Goal: Register for event/course

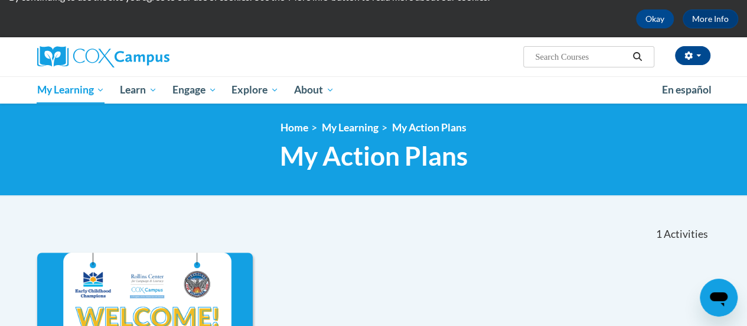
scroll to position [47, 0]
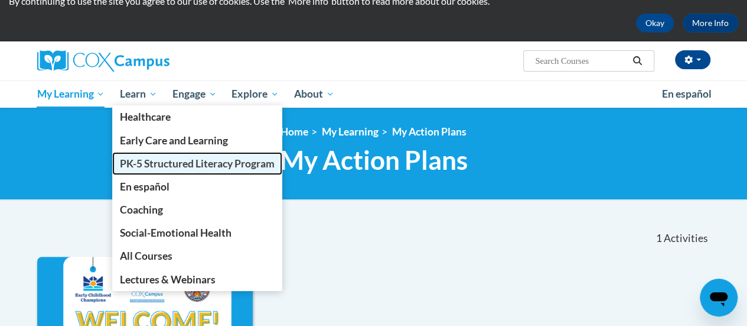
click at [139, 160] on span "PK-5 Structured Literacy Program" at bounding box center [197, 163] width 155 height 12
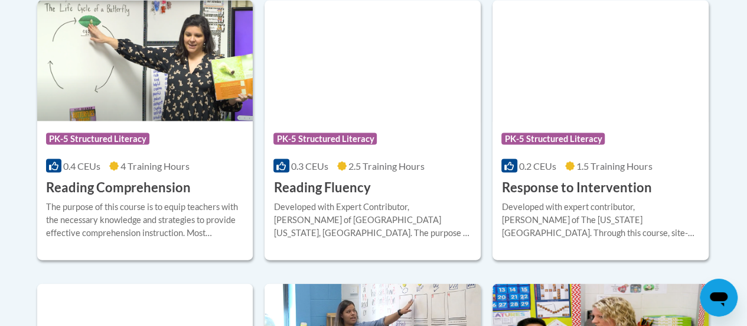
scroll to position [1137, 0]
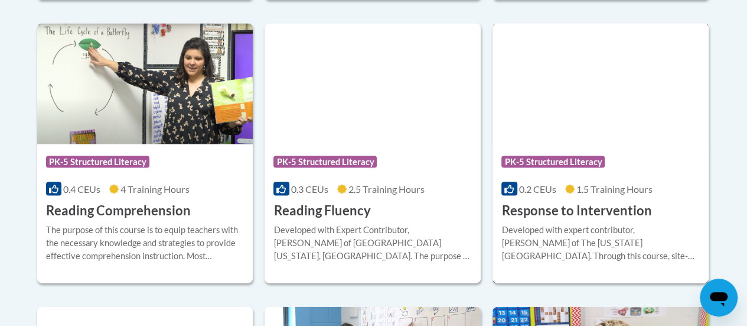
click at [542, 164] on span "PK-5 Structured Literacy" at bounding box center [553, 162] width 103 height 12
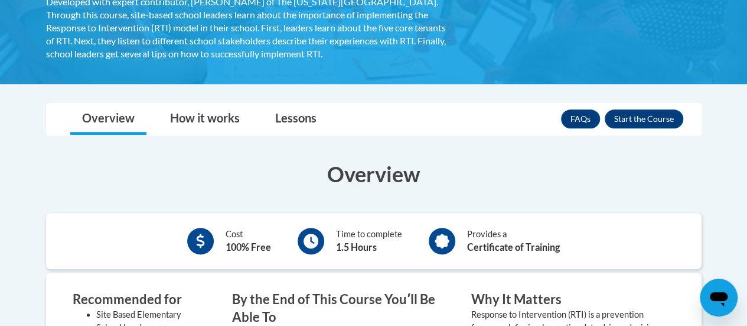
scroll to position [250, 0]
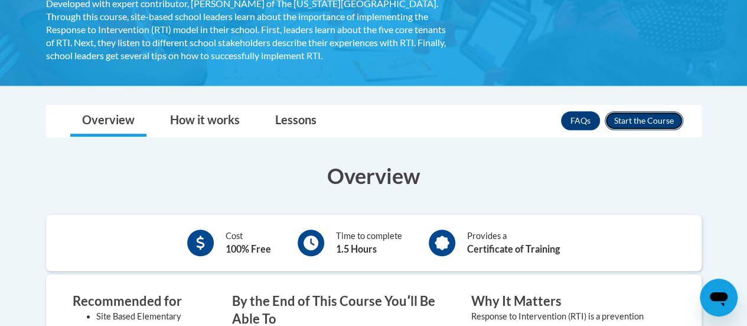
click at [646, 113] on button "Enroll" at bounding box center [644, 120] width 79 height 19
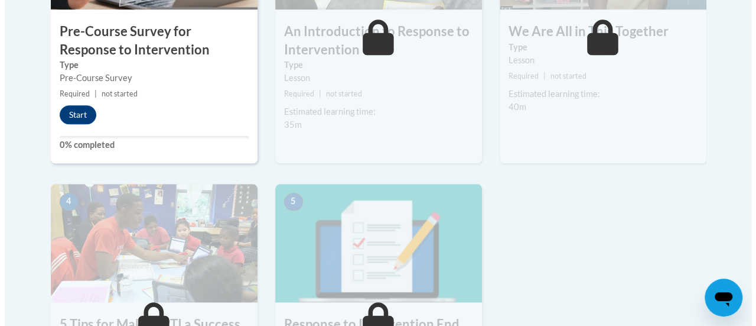
scroll to position [502, 0]
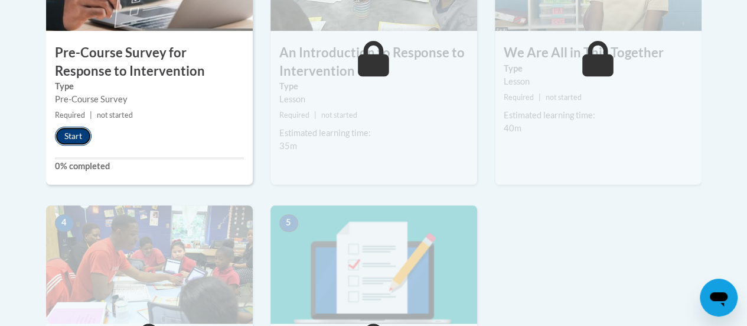
click at [76, 134] on button "Start" at bounding box center [73, 135] width 37 height 19
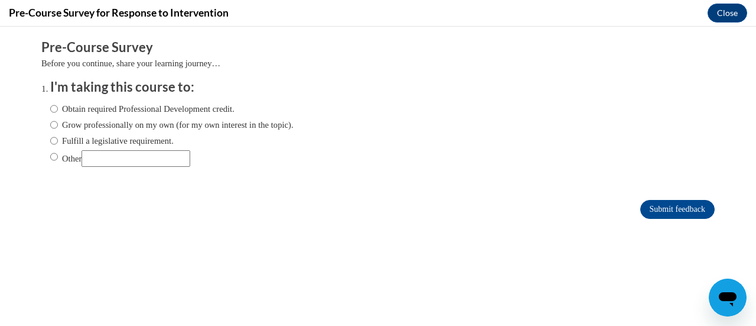
scroll to position [0, 0]
click at [57, 113] on label "Obtain required Professional Development credit." at bounding box center [142, 108] width 184 height 13
click at [57, 113] on input "Obtain required Professional Development credit." at bounding box center [54, 108] width 8 height 13
radio input "true"
click at [672, 207] on input "Submit feedback" at bounding box center [677, 209] width 74 height 19
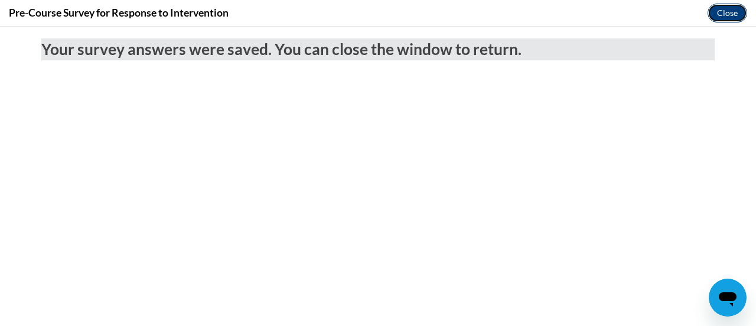
click at [736, 8] on button "Close" at bounding box center [728, 13] width 40 height 19
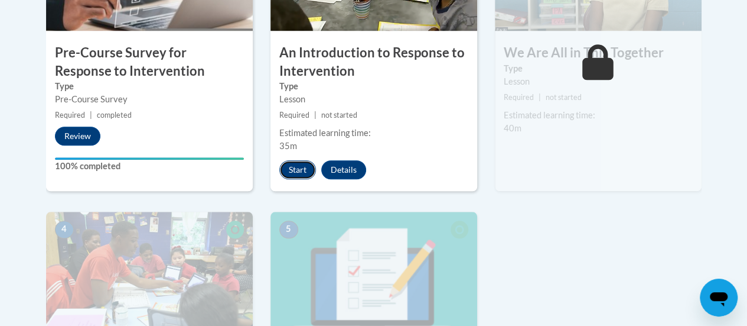
click at [293, 164] on button "Start" at bounding box center [297, 169] width 37 height 19
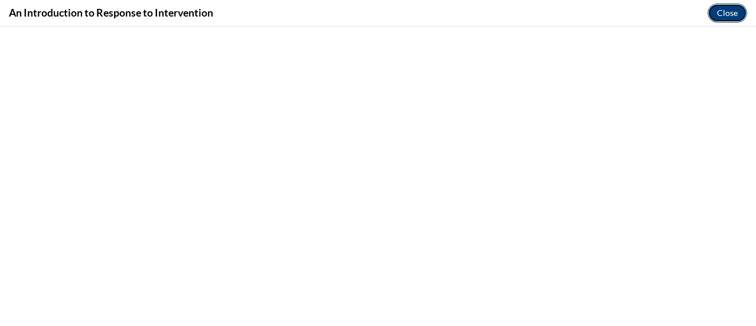
click at [724, 12] on button "Close" at bounding box center [728, 13] width 40 height 19
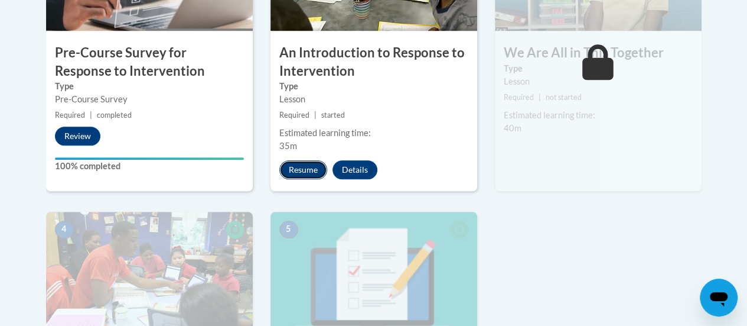
click at [290, 165] on button "Resume" at bounding box center [303, 169] width 48 height 19
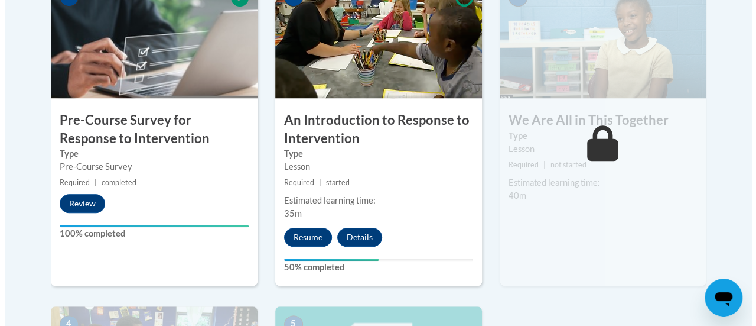
scroll to position [442, 0]
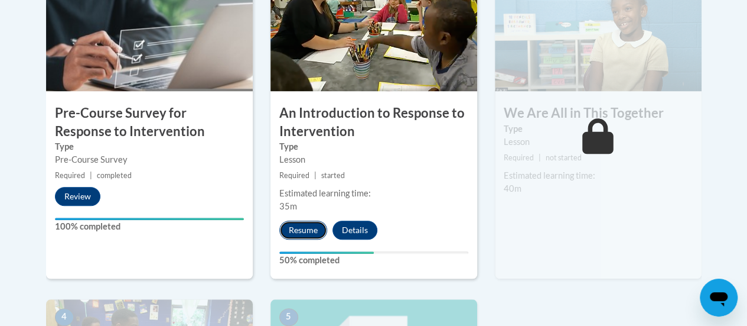
click at [302, 229] on button "Resume" at bounding box center [303, 229] width 48 height 19
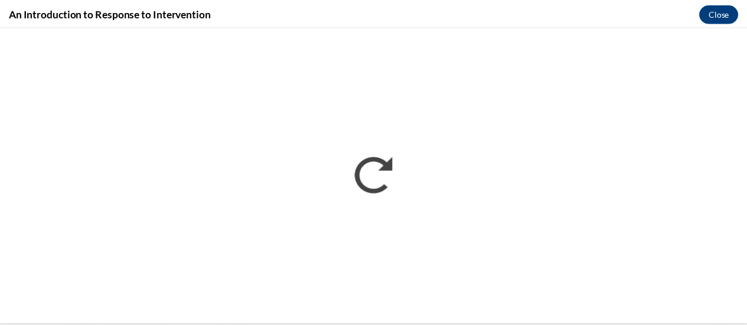
scroll to position [0, 0]
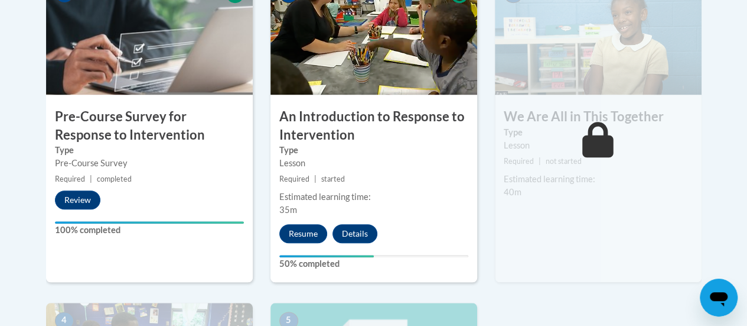
scroll to position [410, 0]
